Goal: Task Accomplishment & Management: Manage account settings

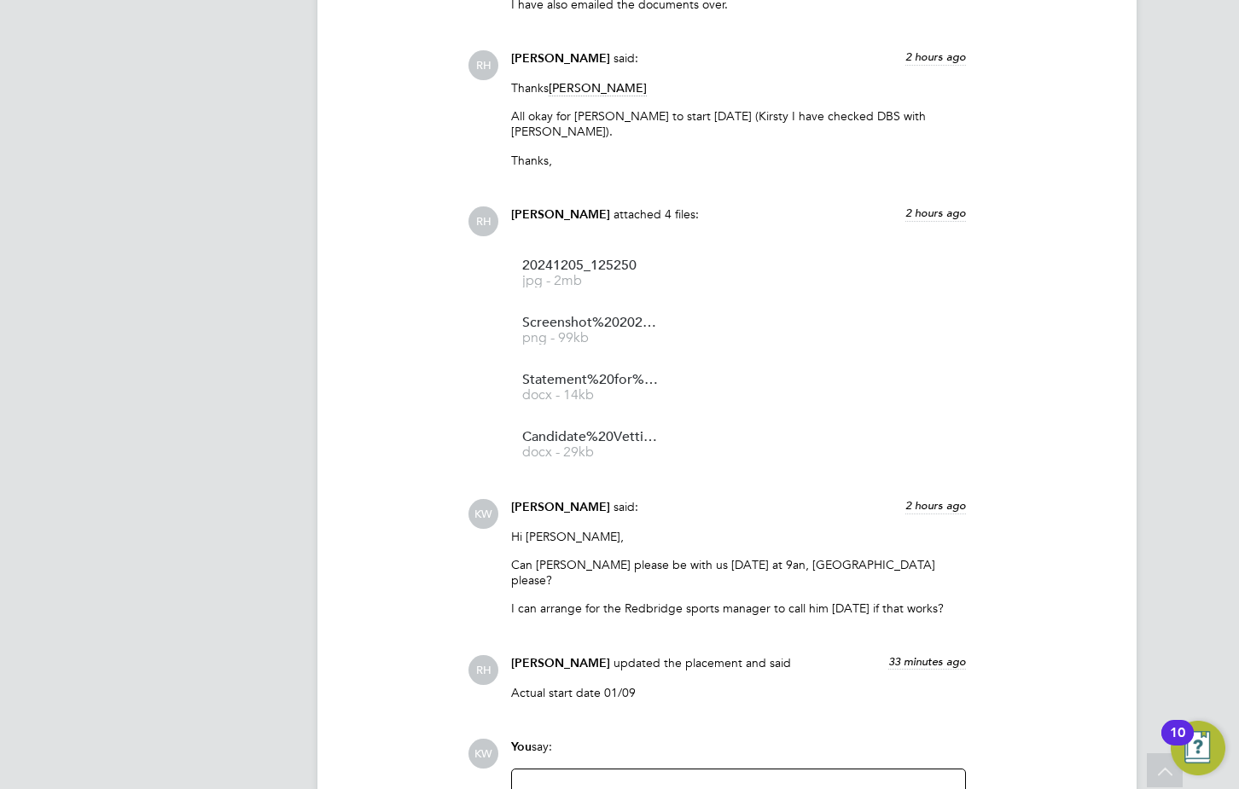
scroll to position [1877, 0]
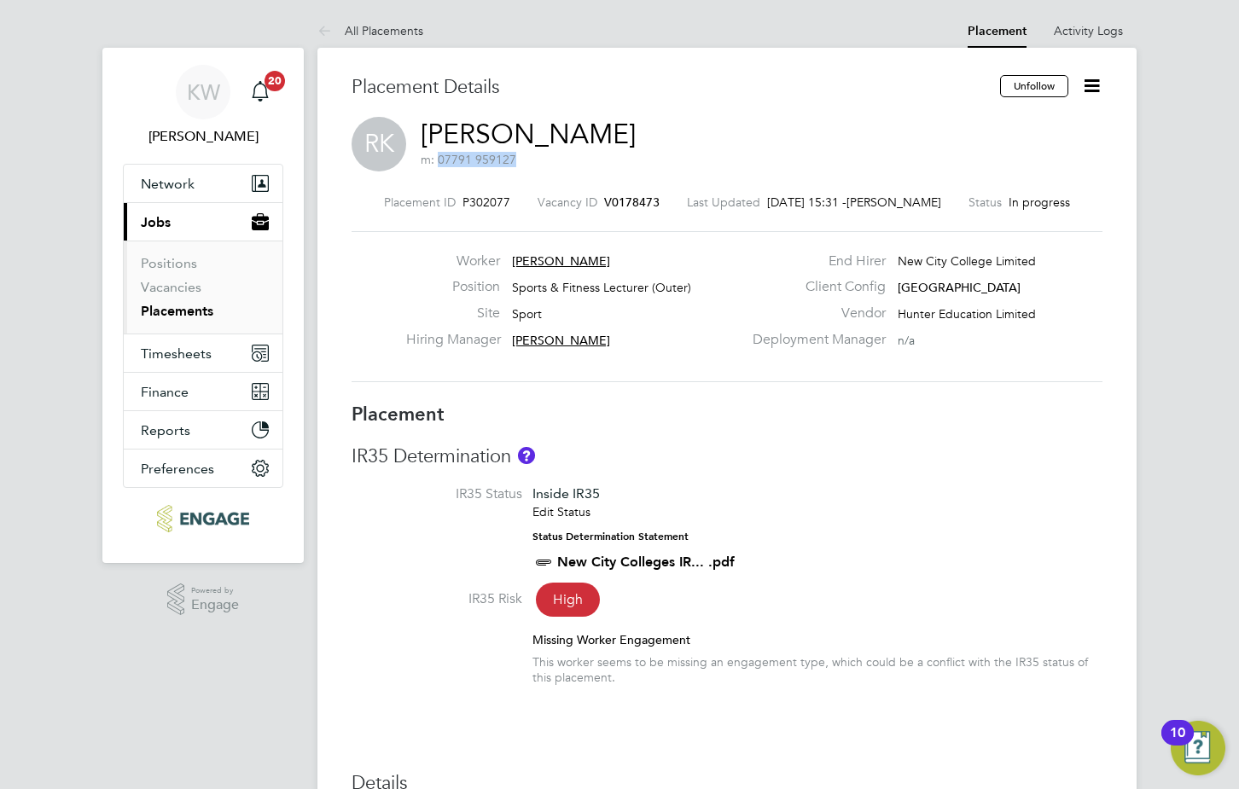
drag, startPoint x: 522, startPoint y: 161, endPoint x: 436, endPoint y: 157, distance: 86.3
click at [436, 157] on span "m: 07791 959127" at bounding box center [528, 159] width 215 height 15
click at [184, 284] on link "Vacancies" at bounding box center [171, 287] width 61 height 16
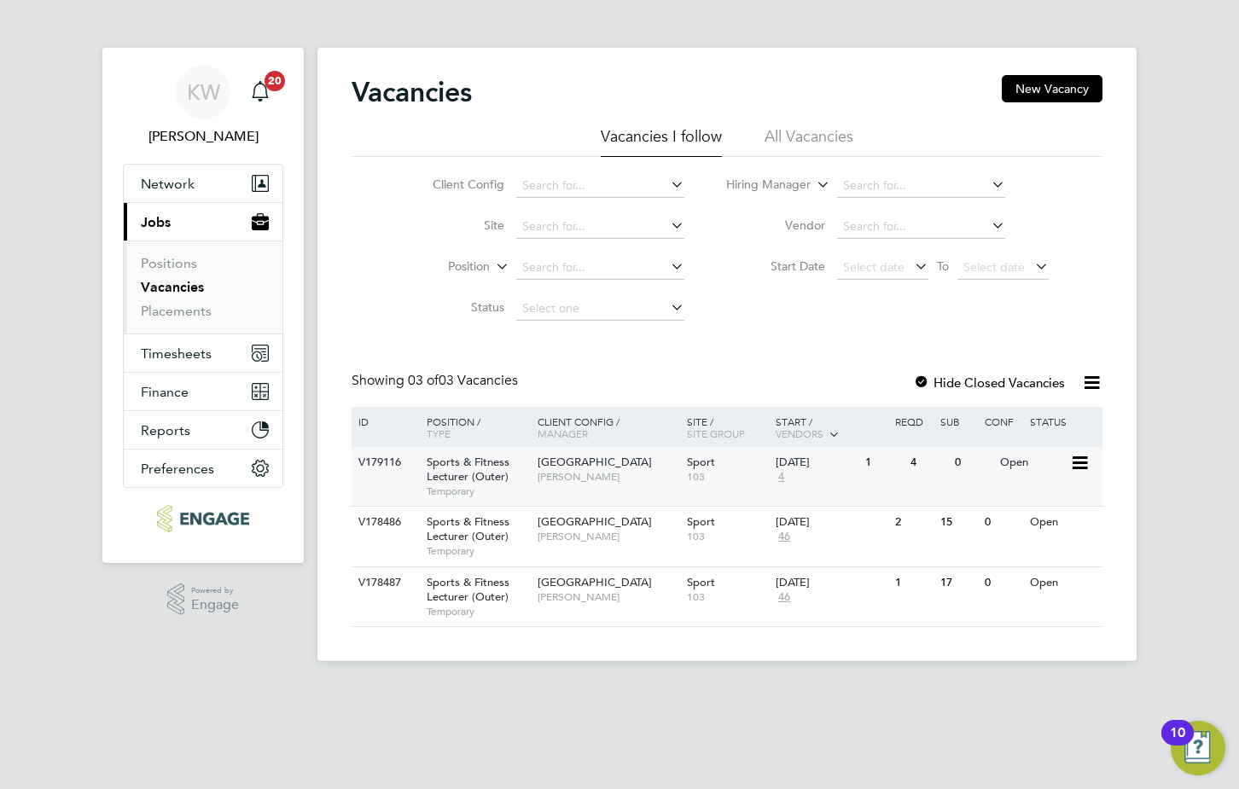
click at [1083, 459] on icon at bounding box center [1078, 463] width 17 height 20
click at [1010, 547] on li "Update Status" at bounding box center [1036, 550] width 99 height 24
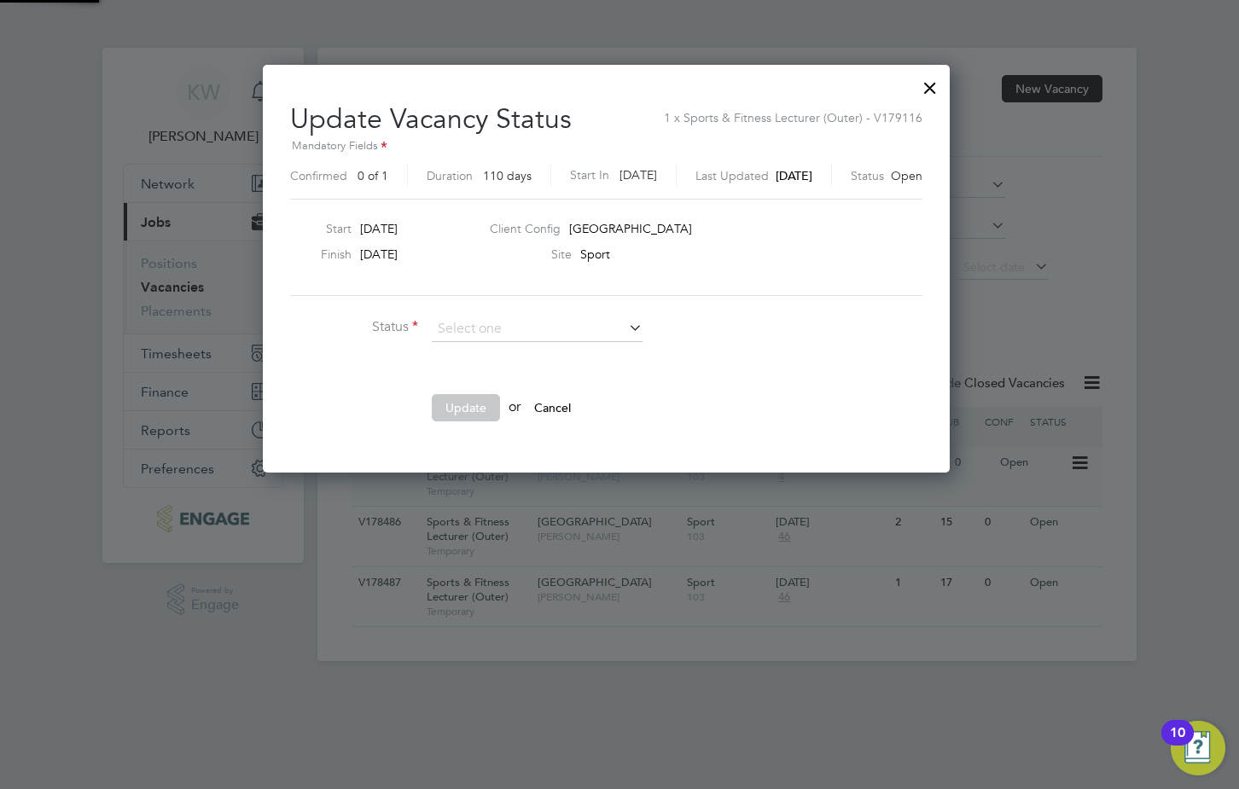
scroll to position [407, 713]
click at [491, 395] on li "Cancelled" at bounding box center [537, 397] width 212 height 22
type input "Cancelled"
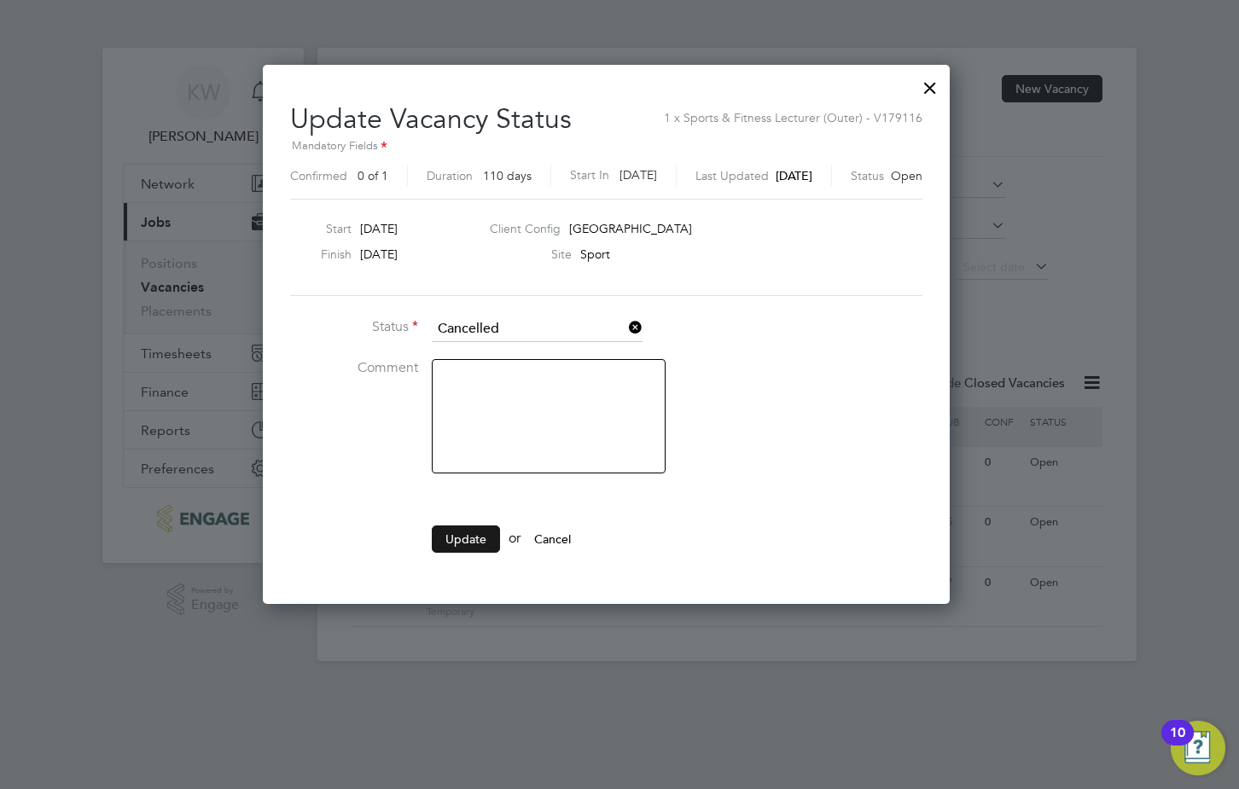
click at [467, 537] on button "Update" at bounding box center [466, 539] width 68 height 27
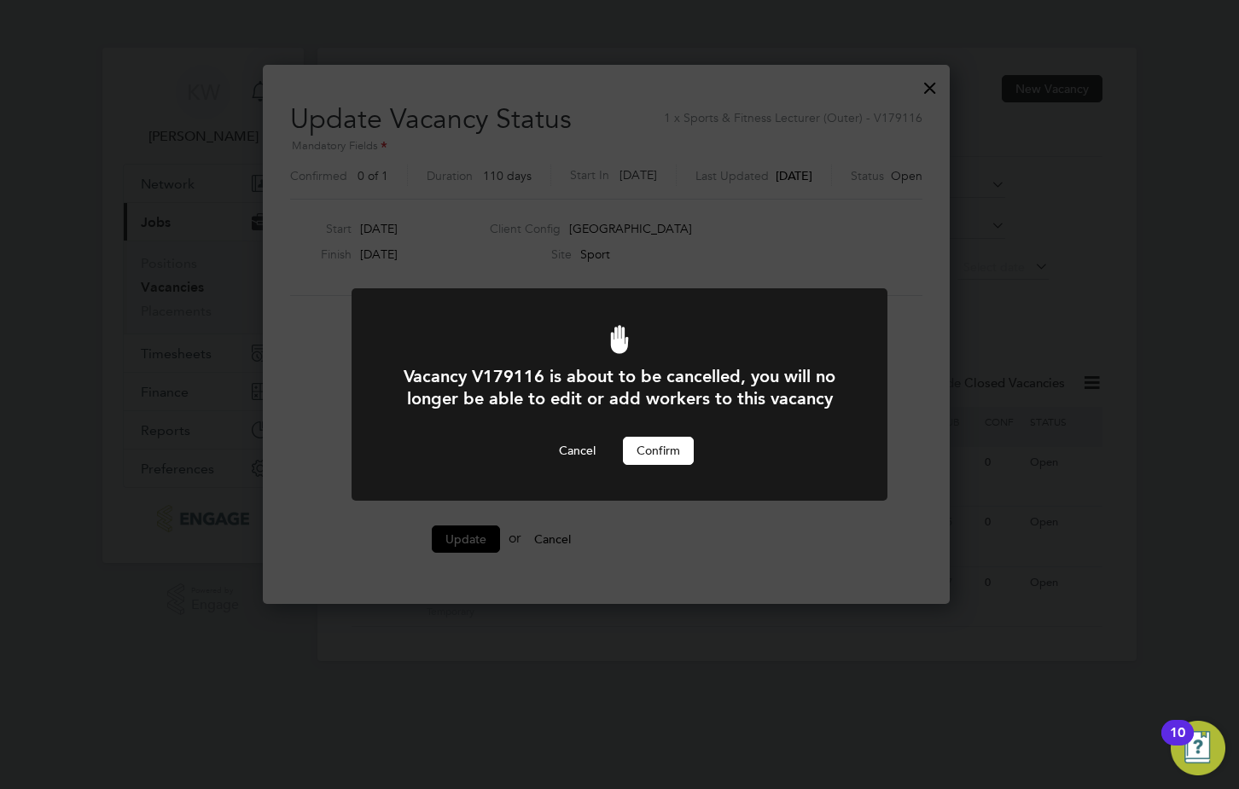
click at [667, 451] on button "Confirm" at bounding box center [658, 450] width 71 height 27
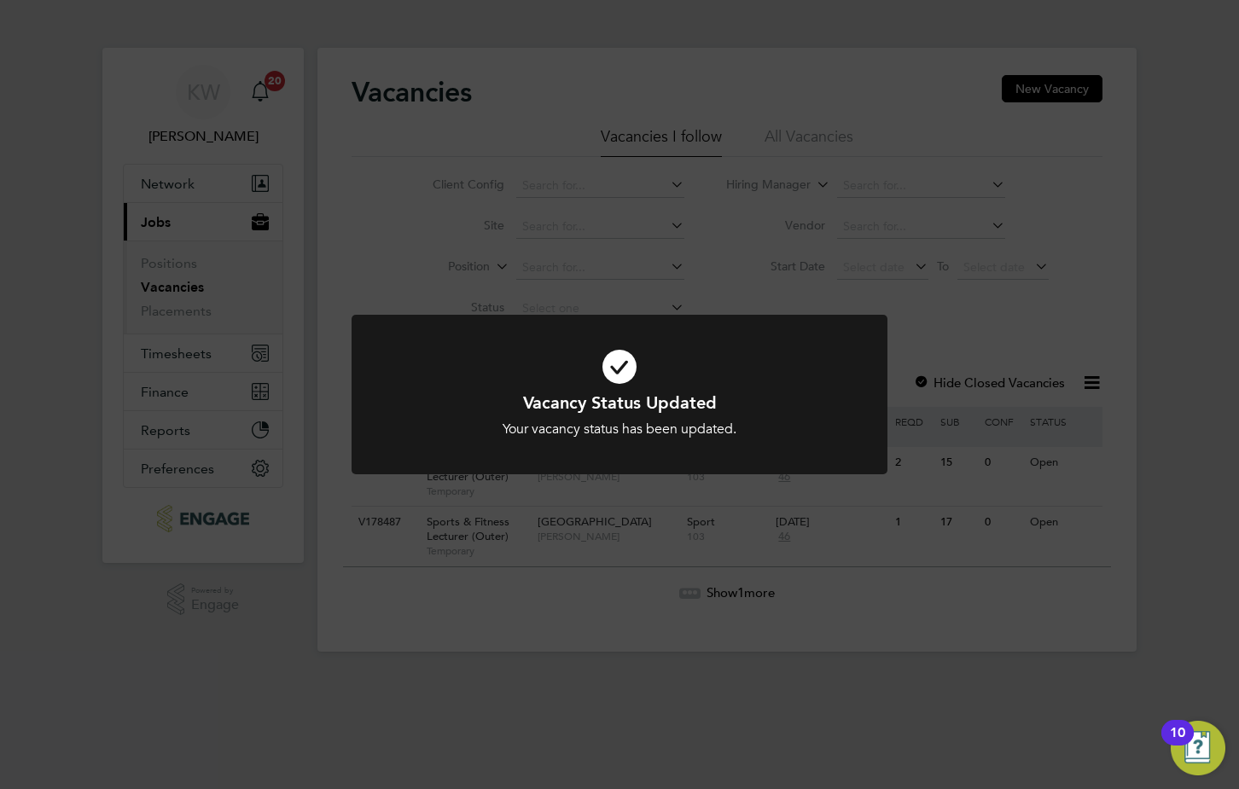
click at [1135, 446] on div "Vacancy Status Updated Your vacancy status has been updated. Cancel Okay" at bounding box center [619, 394] width 1239 height 789
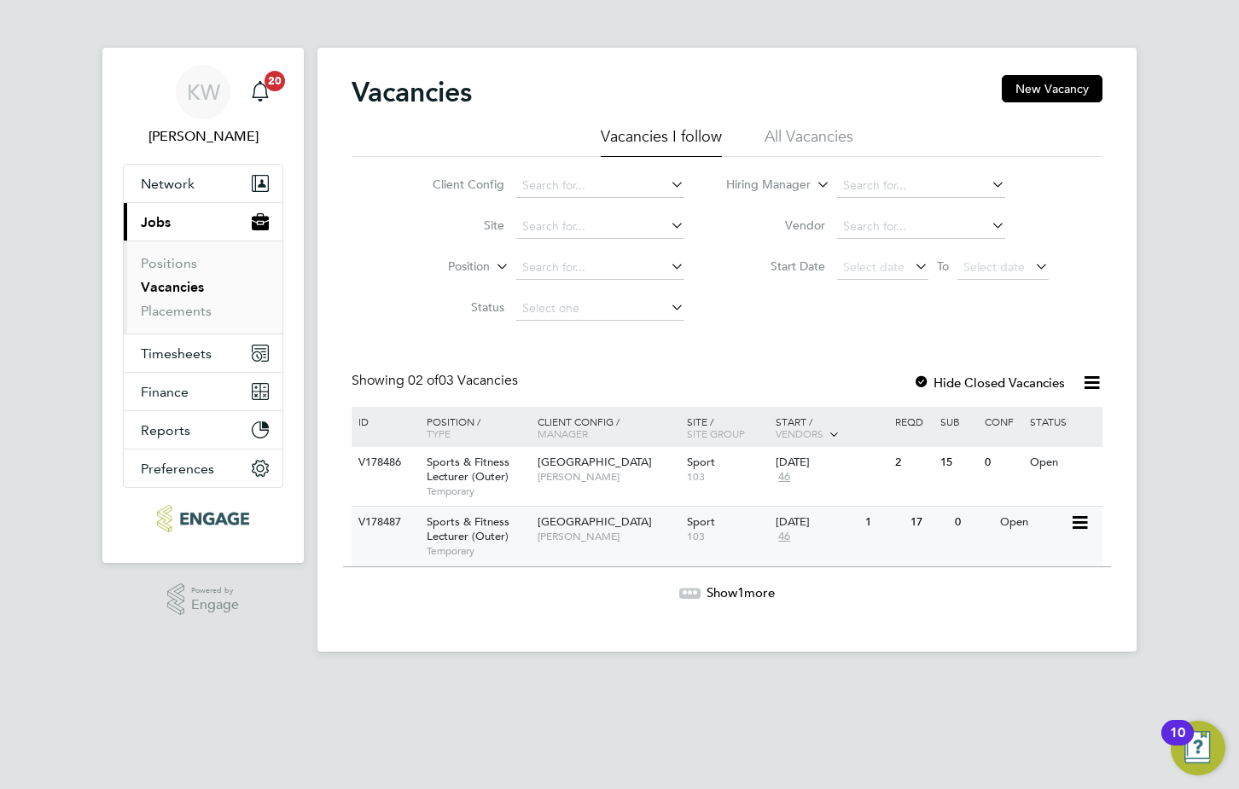
click at [1079, 524] on icon at bounding box center [1078, 523] width 17 height 20
click at [1020, 605] on li "Update Status" at bounding box center [1036, 611] width 99 height 24
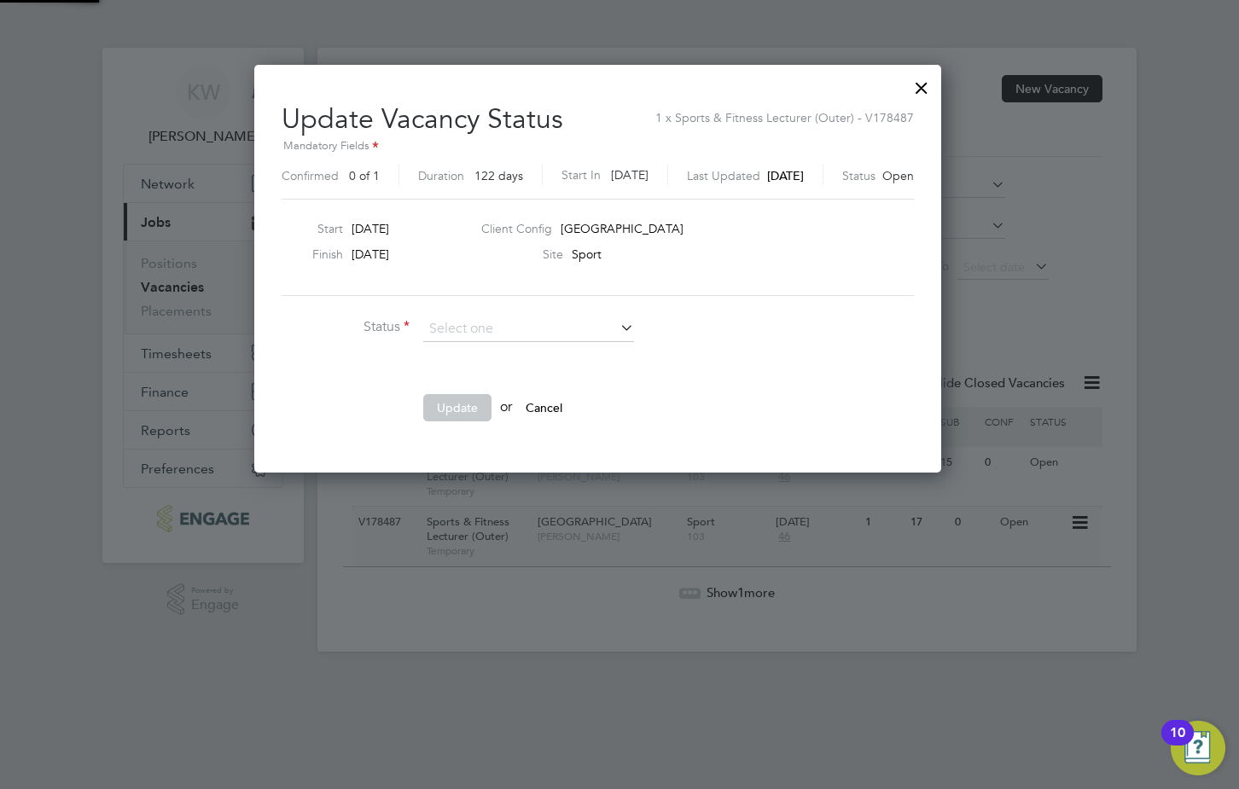
scroll to position [407, 731]
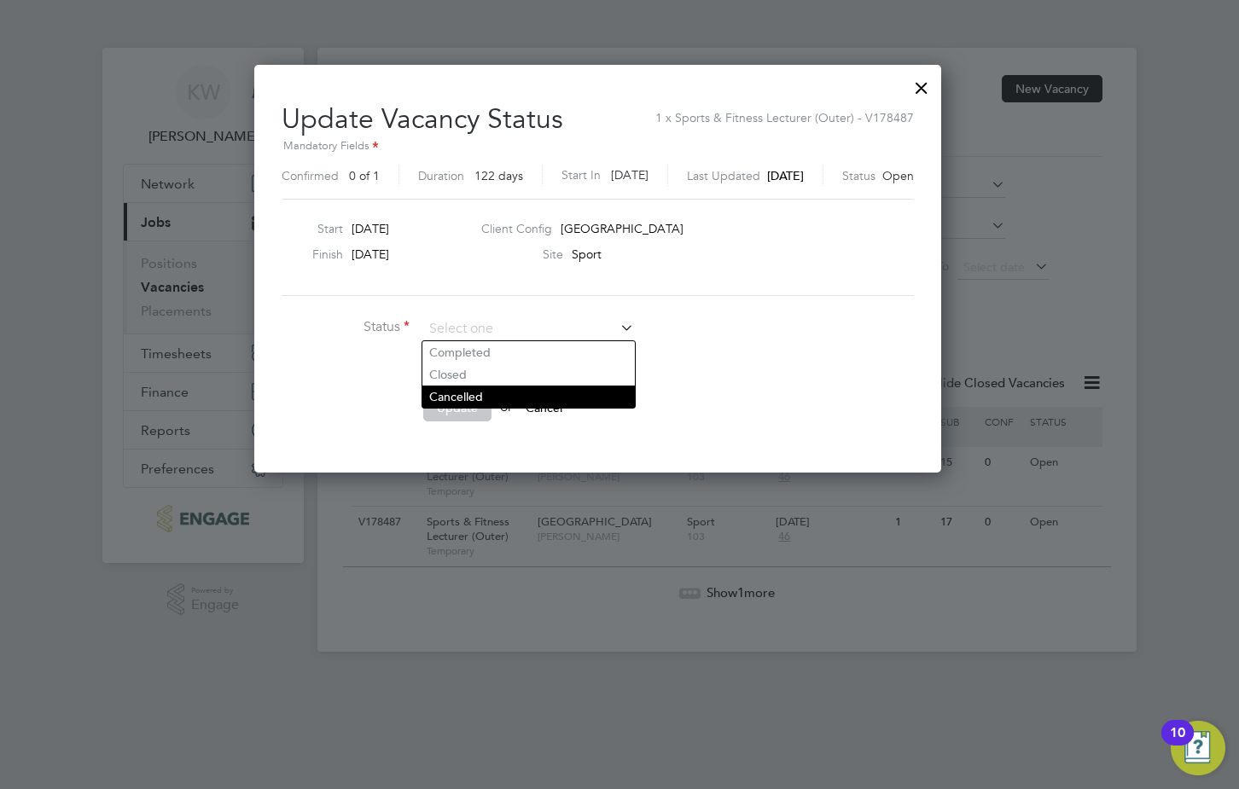
click at [475, 401] on li "Cancelled" at bounding box center [528, 397] width 212 height 22
type input "Cancelled"
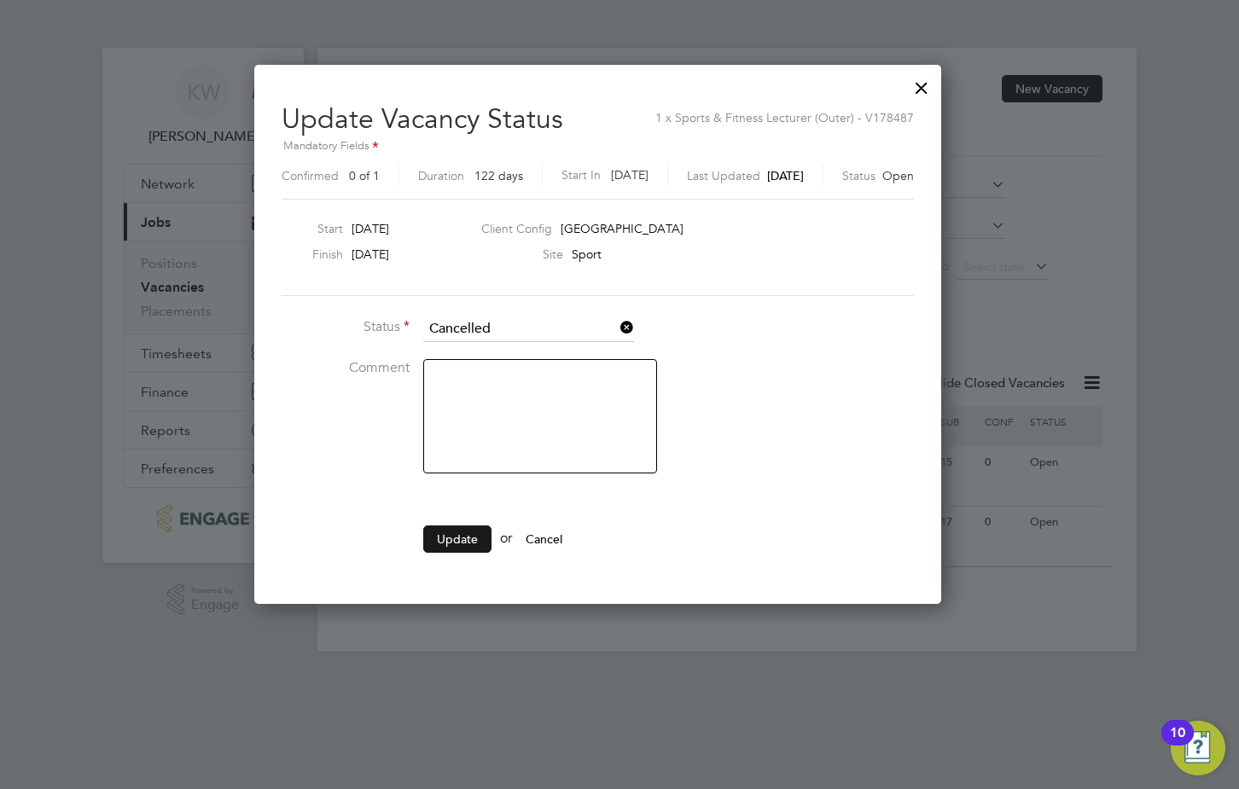
click at [454, 539] on button "Update" at bounding box center [457, 539] width 68 height 27
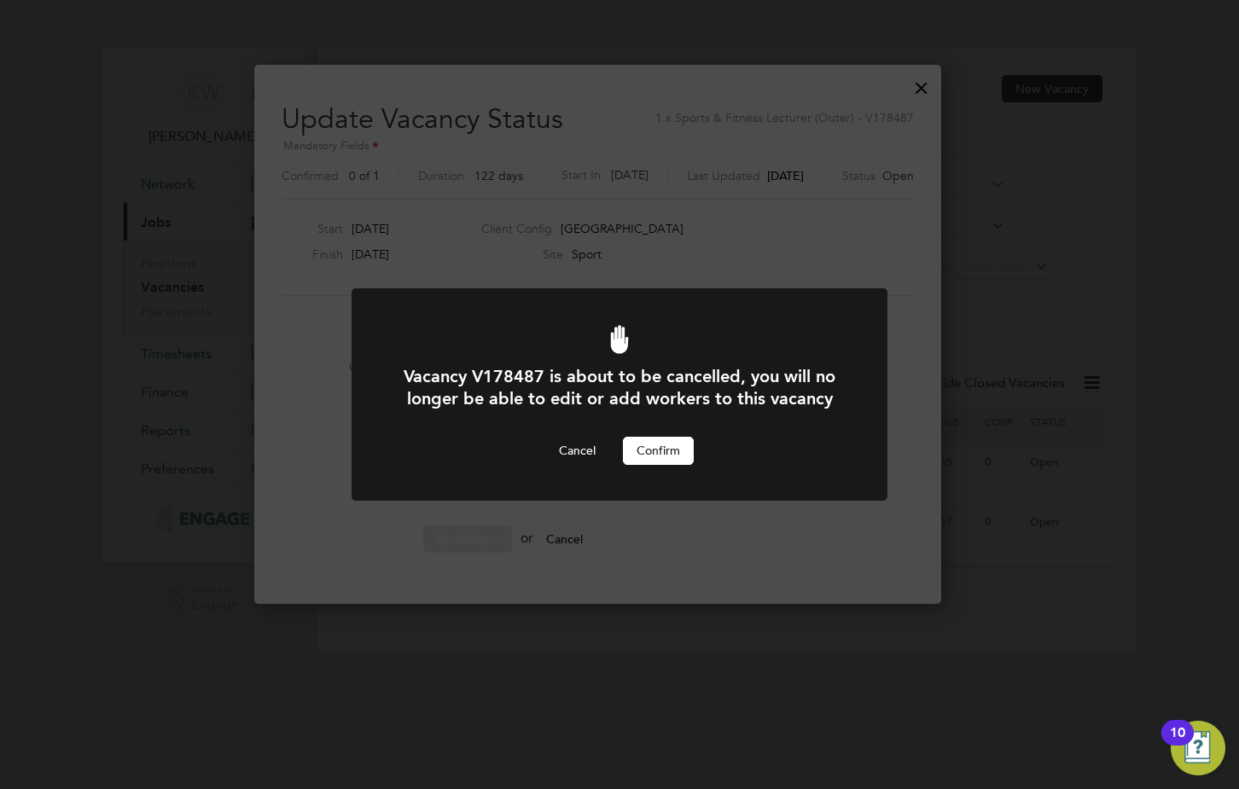
click at [665, 447] on button "Confirm" at bounding box center [658, 450] width 71 height 27
